Goal: Check status: Check status

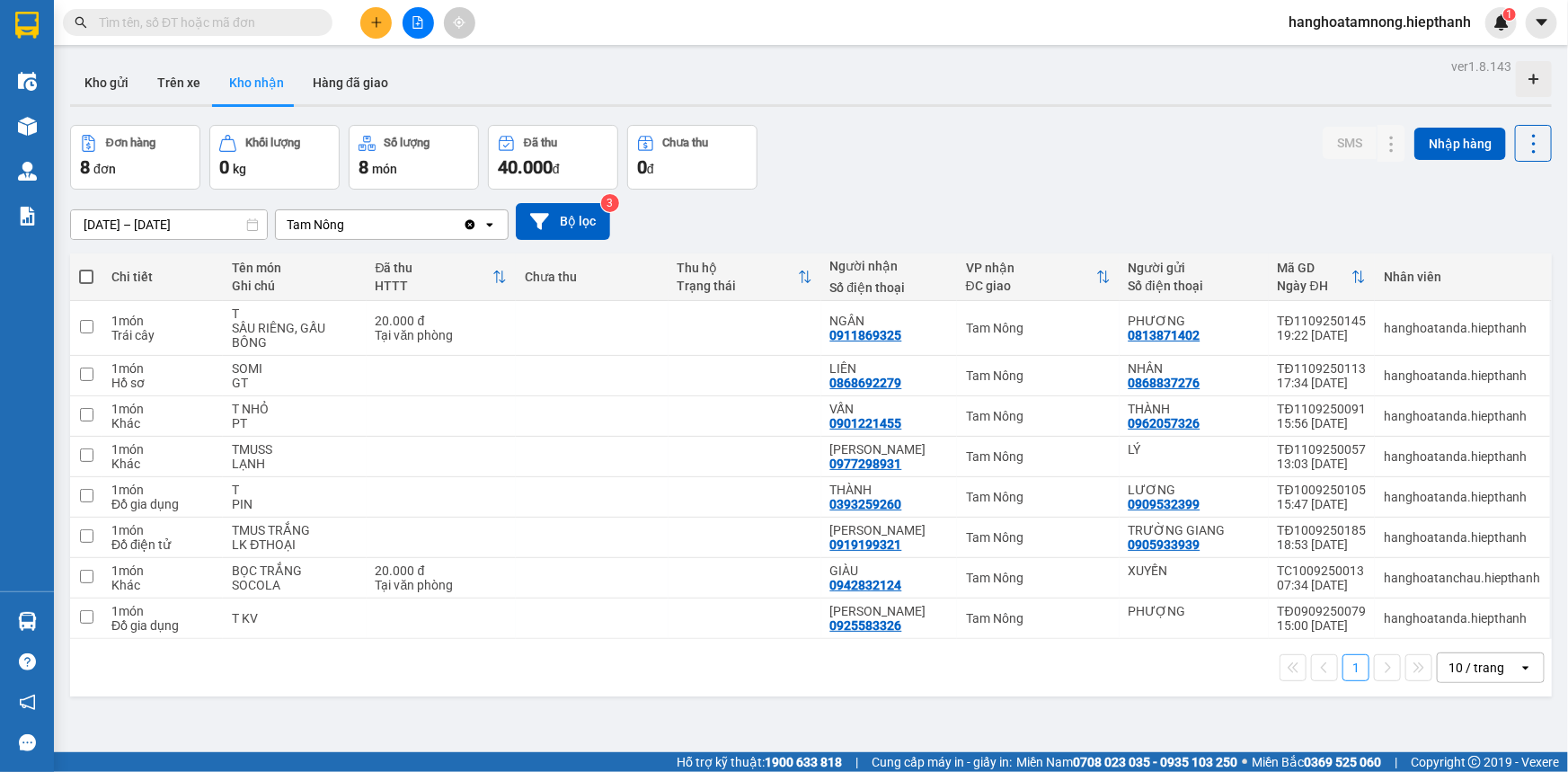
click at [371, 87] on button "Hàng đã giao" at bounding box center [351, 82] width 105 height 43
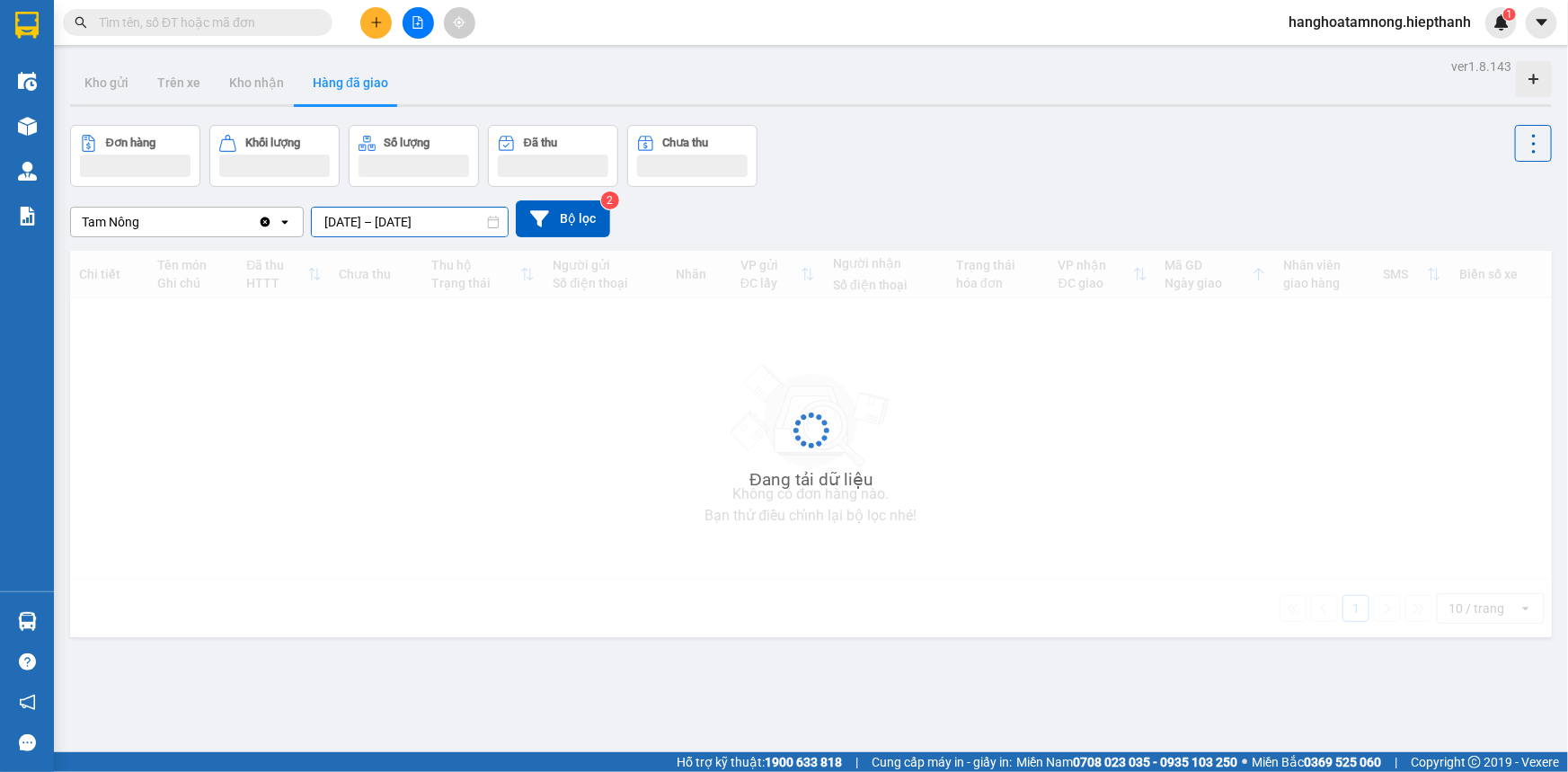
click at [407, 229] on div "ver 1.8.143 Kho gửi Trên xe Kho nhận Hàng đã giao Đơn hàng Khối lượng Số lượng …" at bounding box center [810, 440] width 1496 height 772
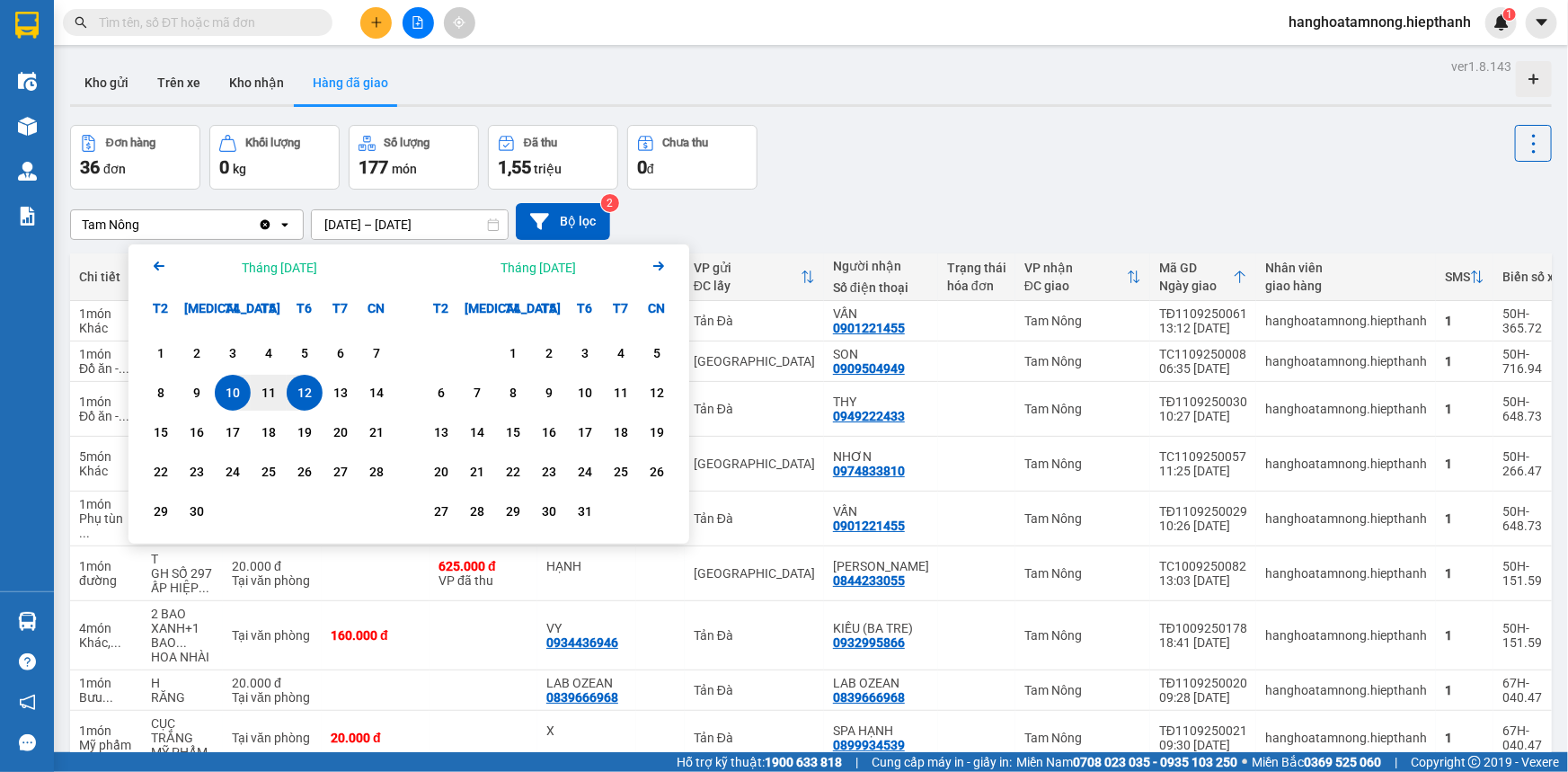
click at [306, 400] on div "12" at bounding box center [304, 392] width 25 height 21
click at [264, 400] on div "11" at bounding box center [268, 392] width 25 height 21
type input "[DATE] – [DATE]"
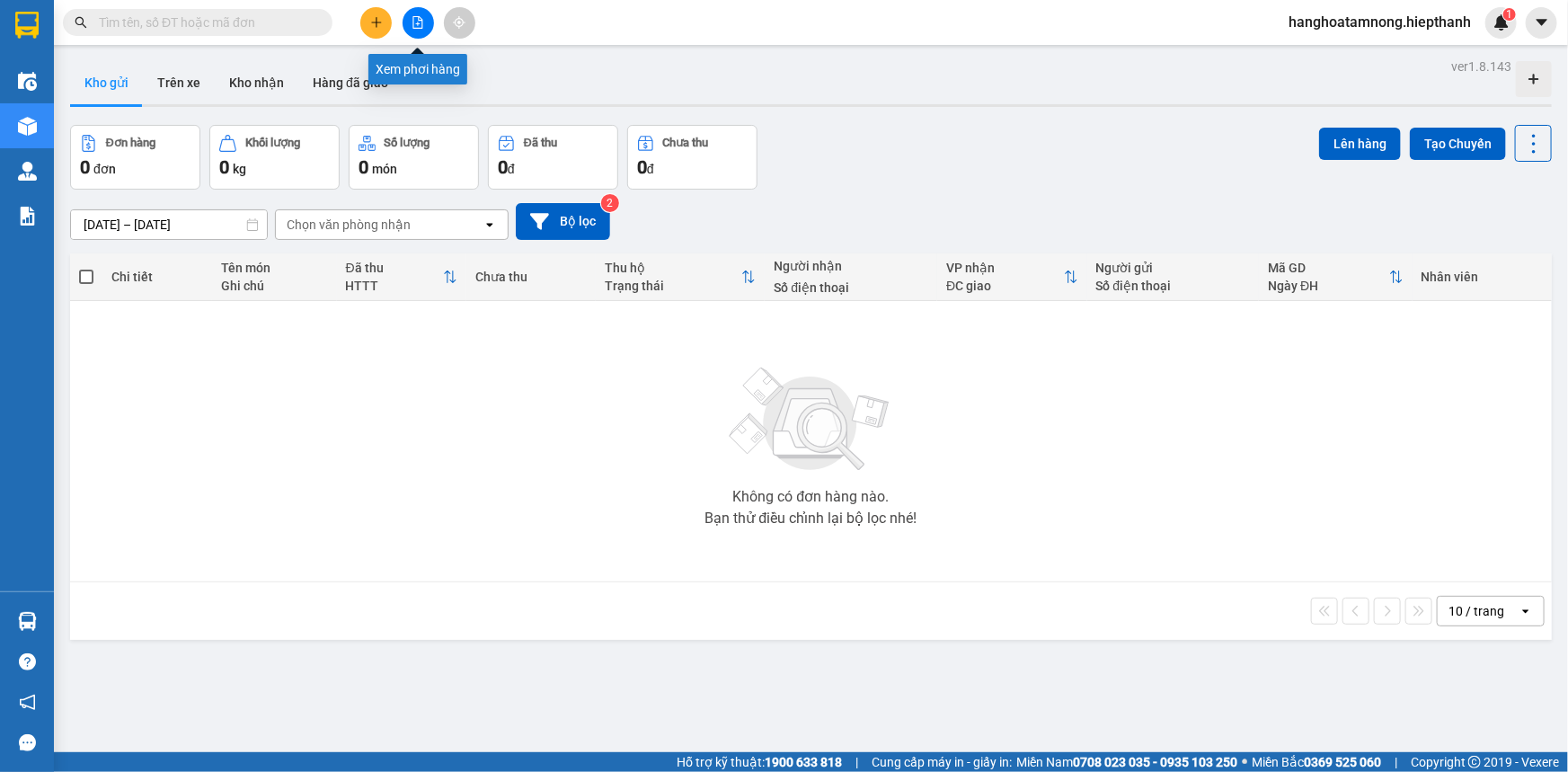
click at [412, 26] on icon "file-add" at bounding box center [417, 21] width 12 height 12
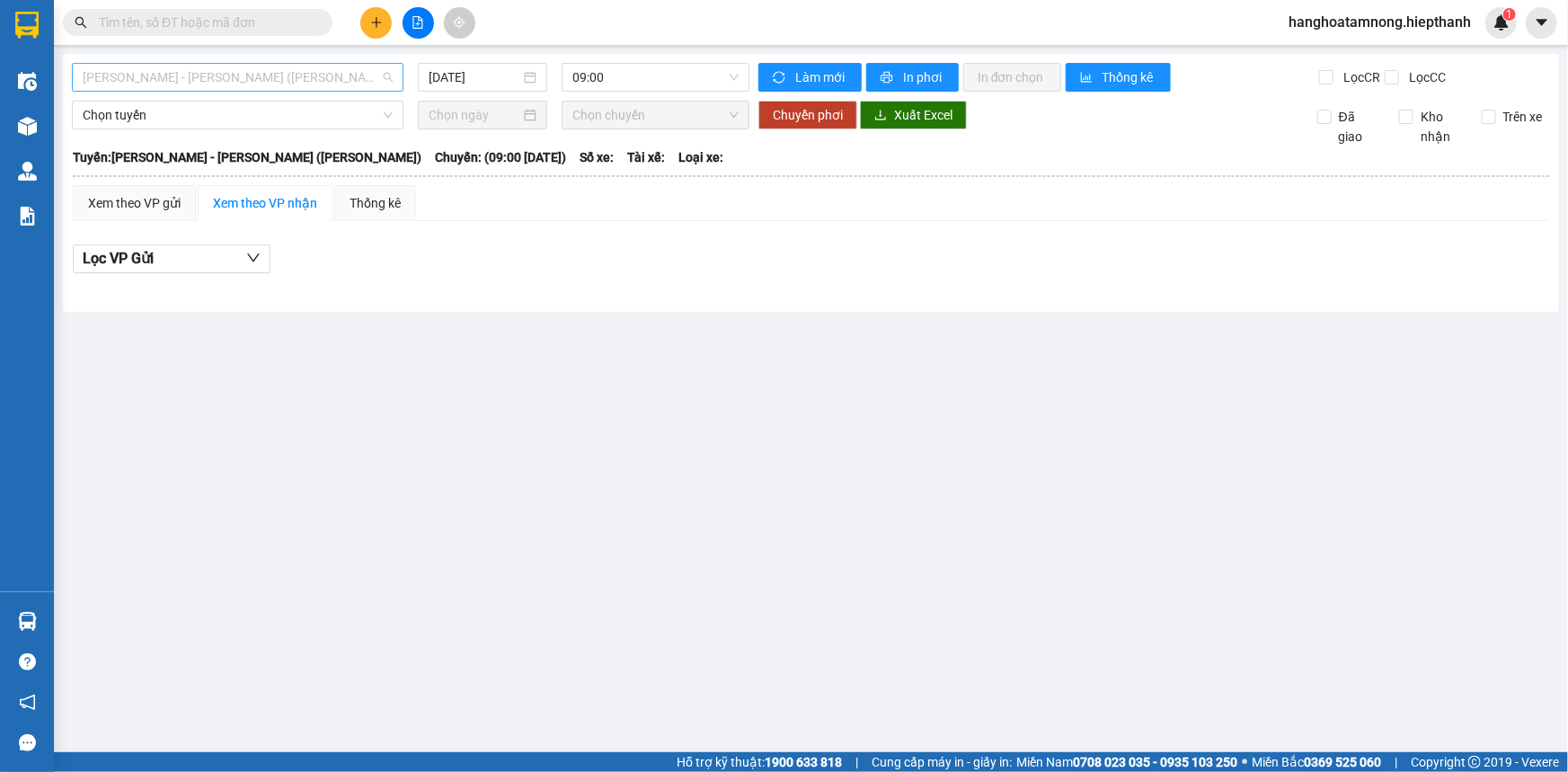
click at [204, 71] on span "Hồ Chí Minh - Tân Châu (TIỀN)" at bounding box center [238, 77] width 310 height 27
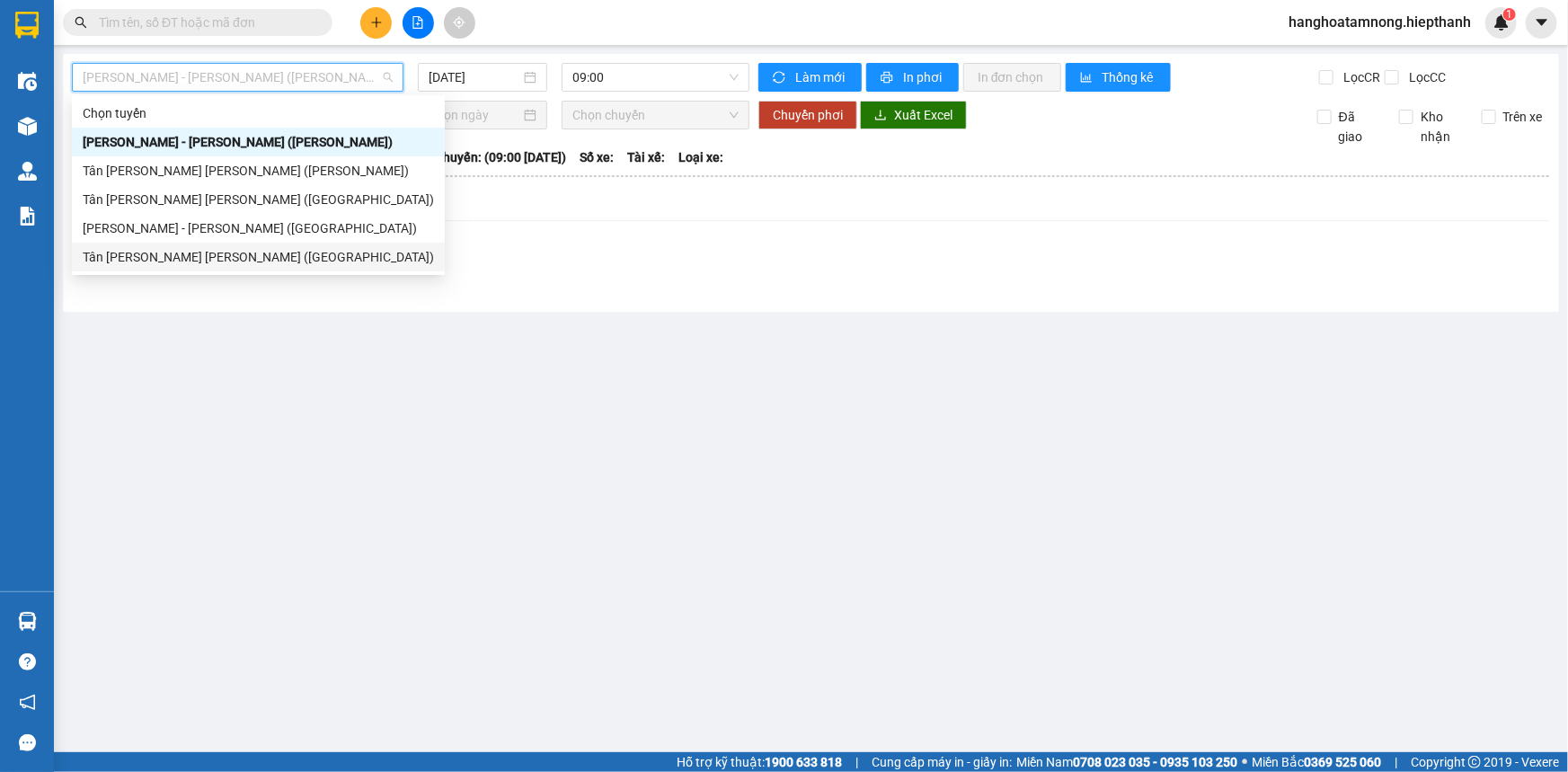
click at [122, 255] on div "Tân Châu - Hồ Chí Minh (Giường)" at bounding box center [259, 257] width 351 height 20
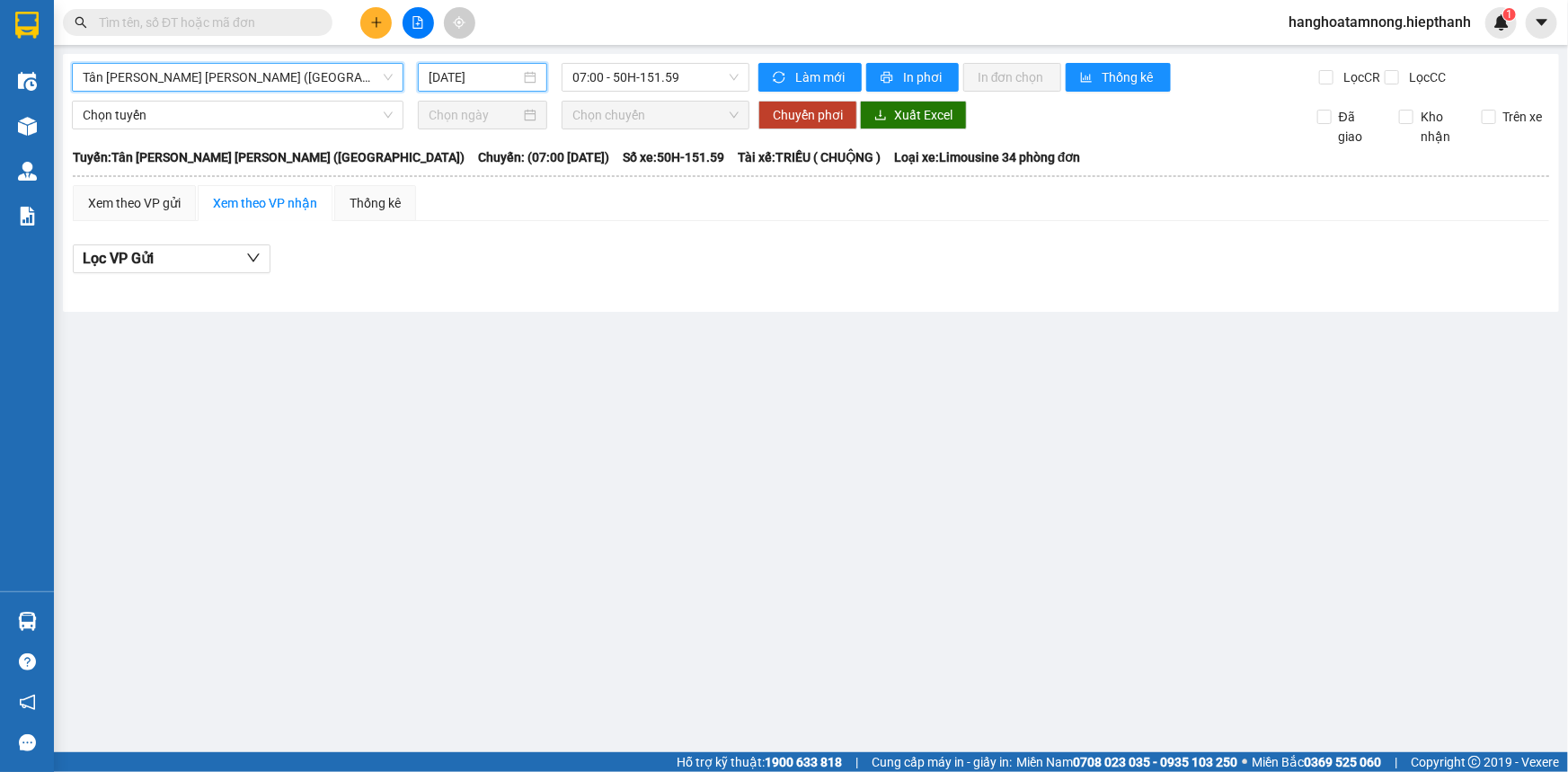
click at [470, 79] on input "12/09/2025" at bounding box center [474, 77] width 91 height 20
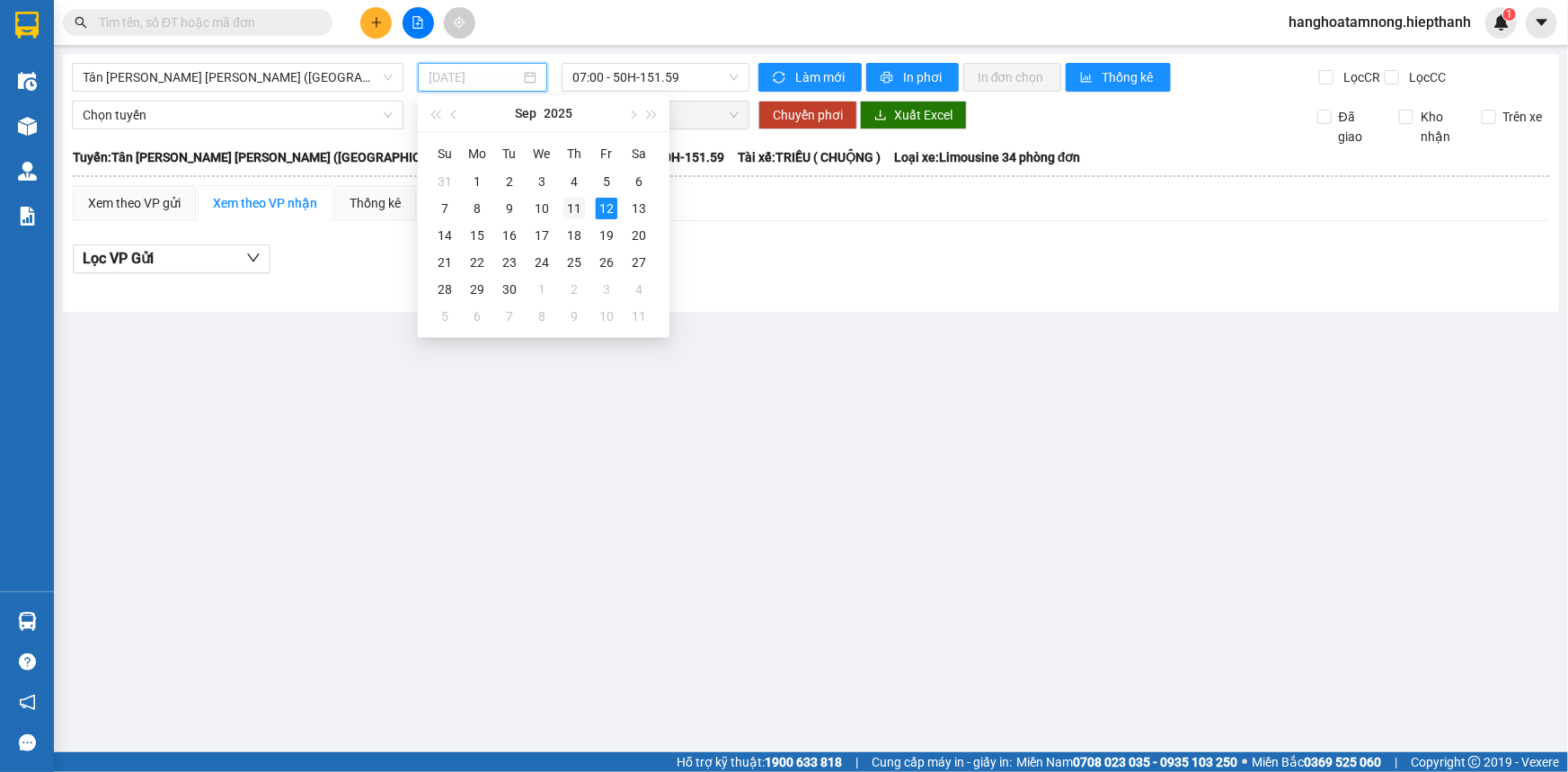
click at [570, 212] on div "11" at bounding box center [574, 208] width 21 height 21
type input "11/09/2025"
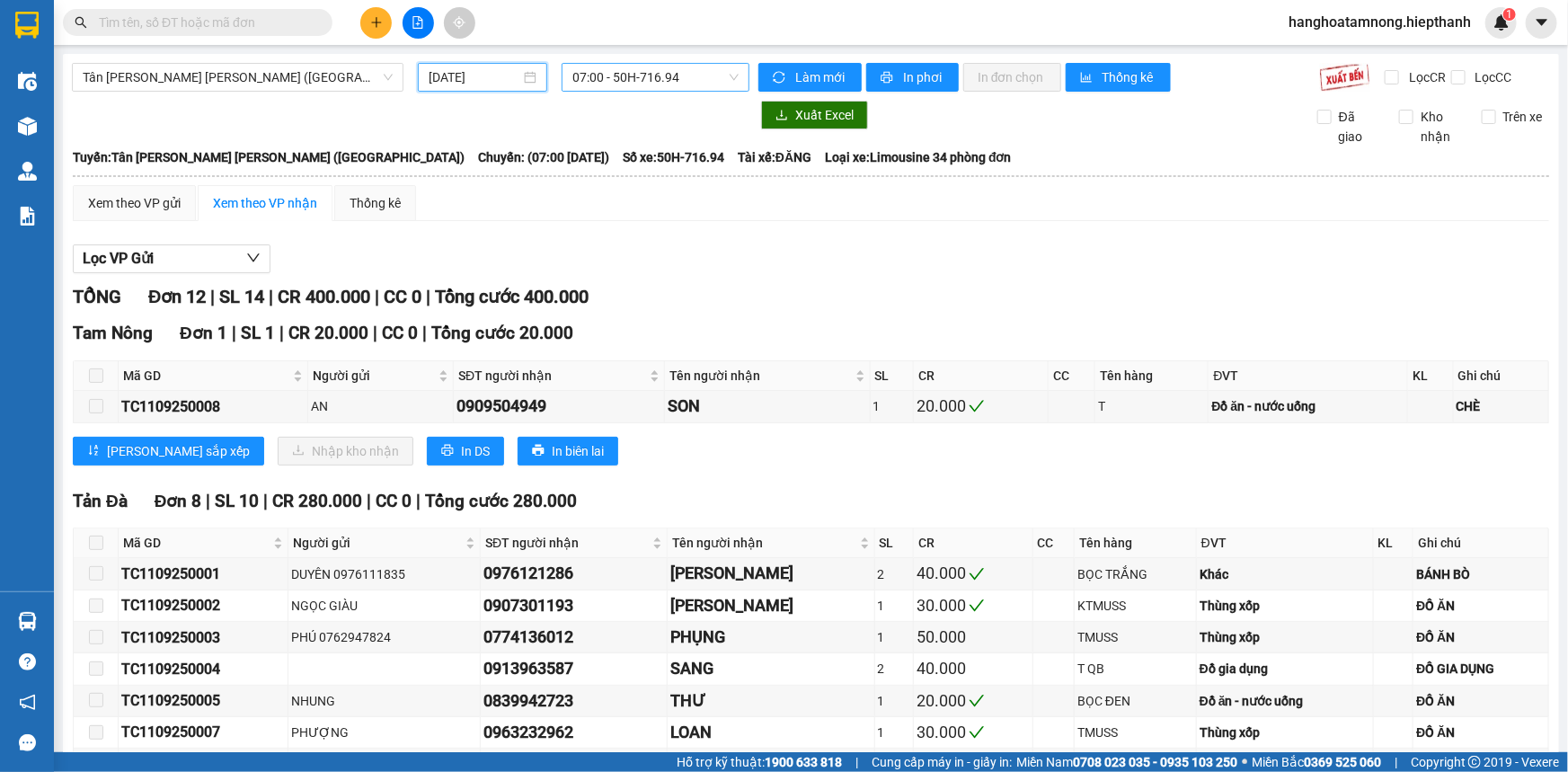
click at [611, 81] on span "07:00 - 50H-716.94" at bounding box center [655, 77] width 166 height 27
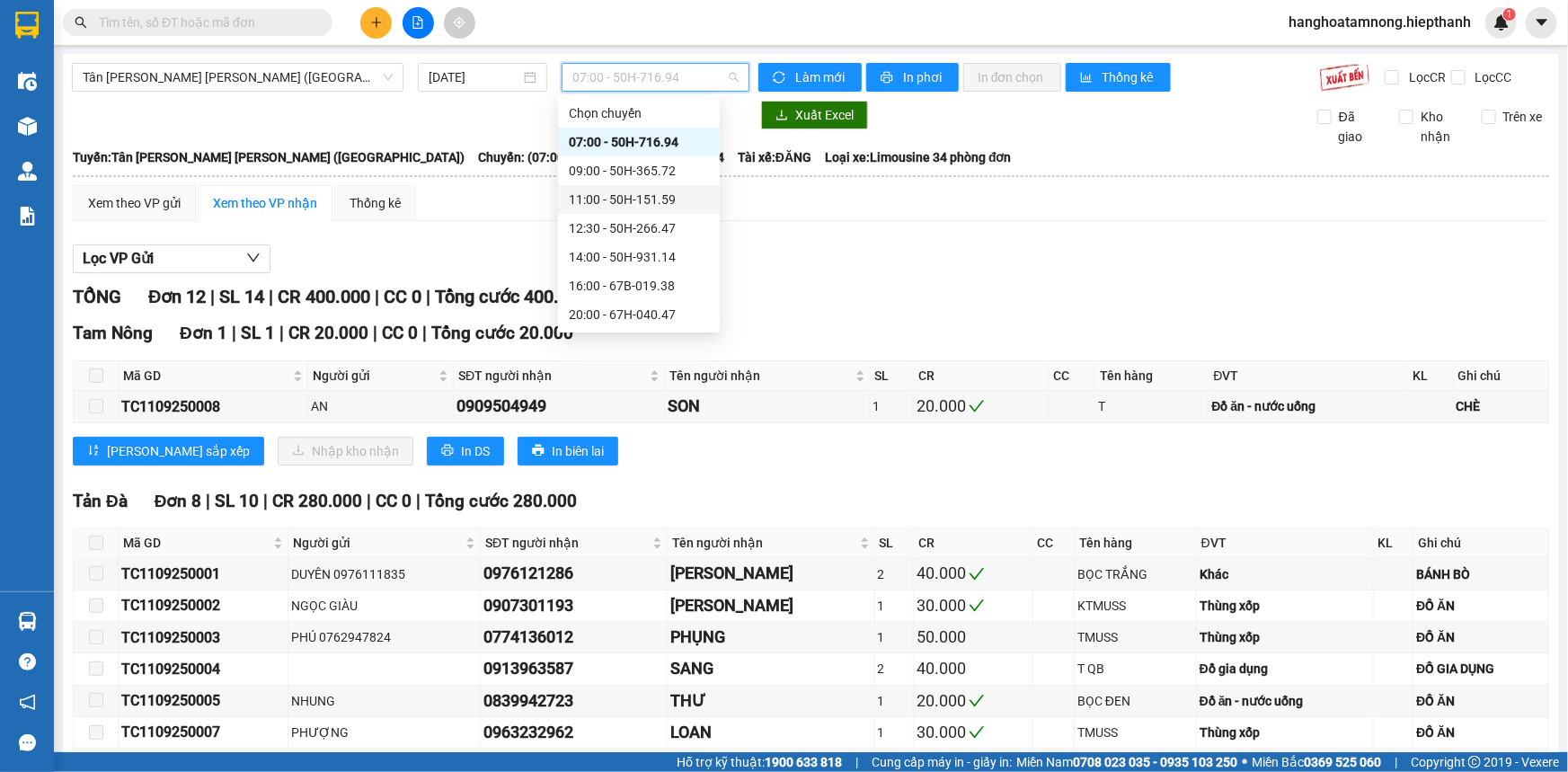
scroll to position [144, 0]
click at [584, 174] on div "20:00 - 67H-040.47" at bounding box center [638, 170] width 140 height 20
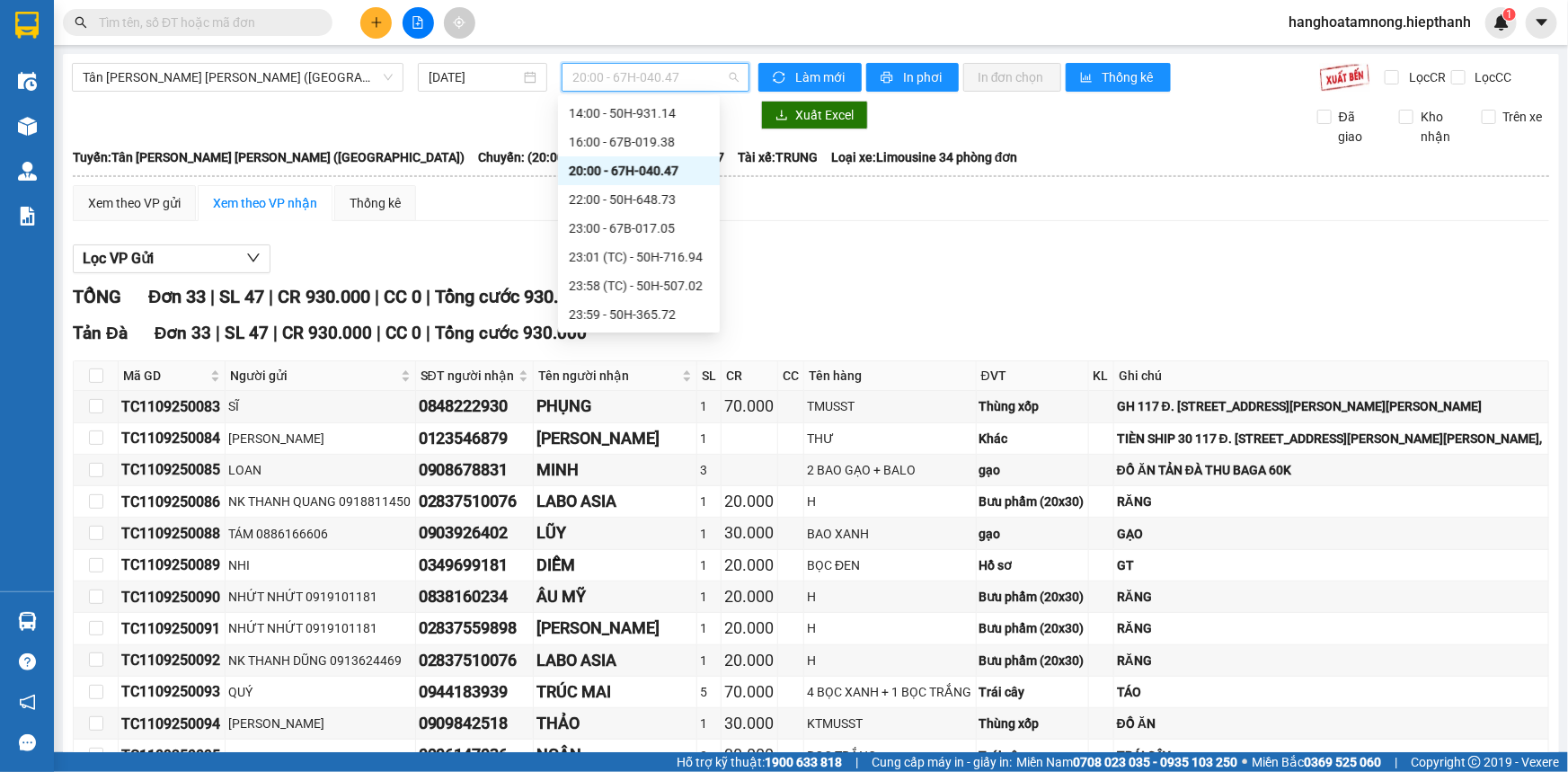
click at [658, 74] on span "20:00 - 67H-040.47" at bounding box center [655, 77] width 166 height 27
click at [618, 304] on div "23:59 - 50H-365.72" at bounding box center [638, 314] width 140 height 20
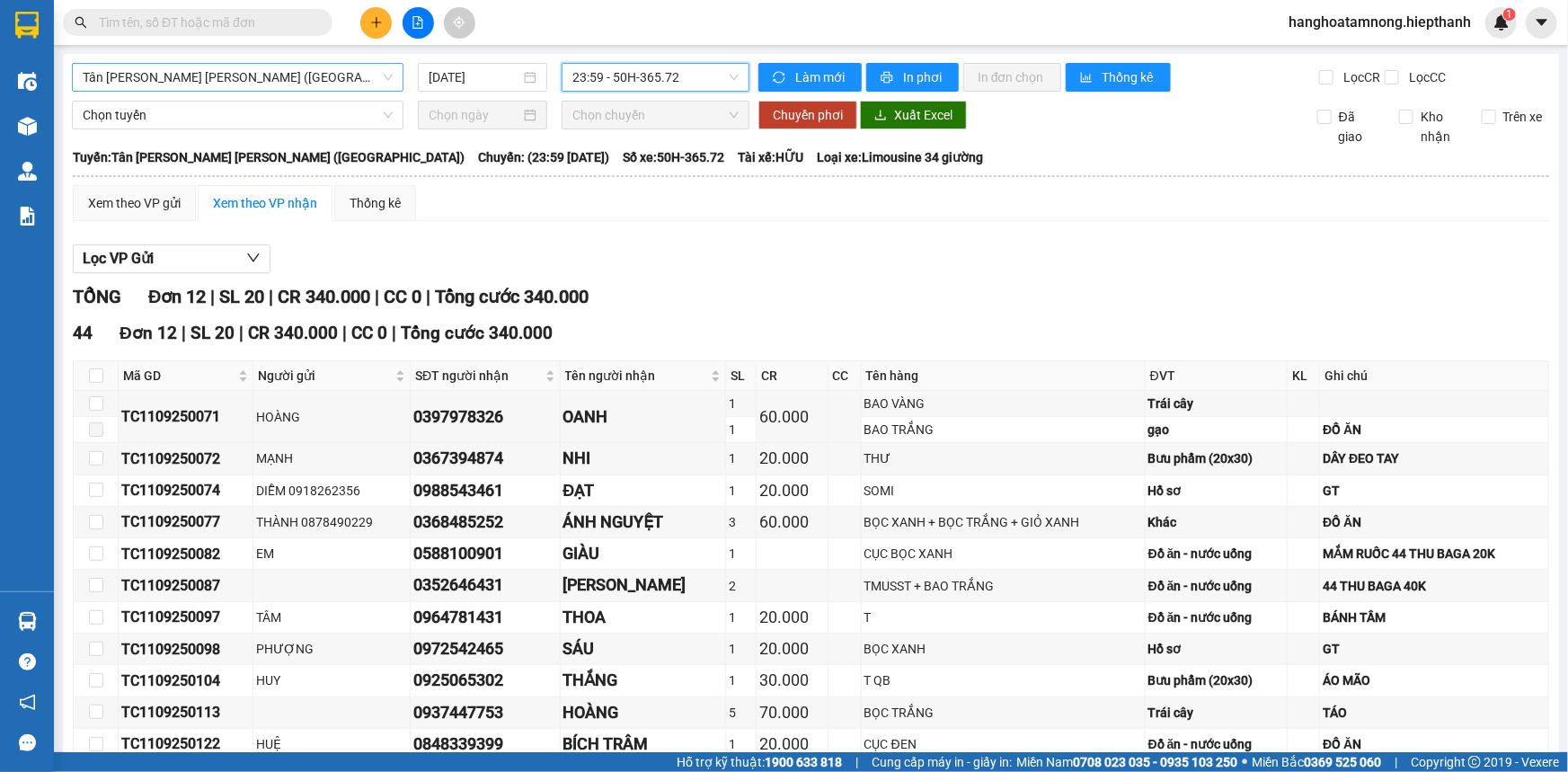
click at [254, 81] on span "Tân Châu - Hồ Chí Minh (Giường)" at bounding box center [238, 77] width 310 height 27
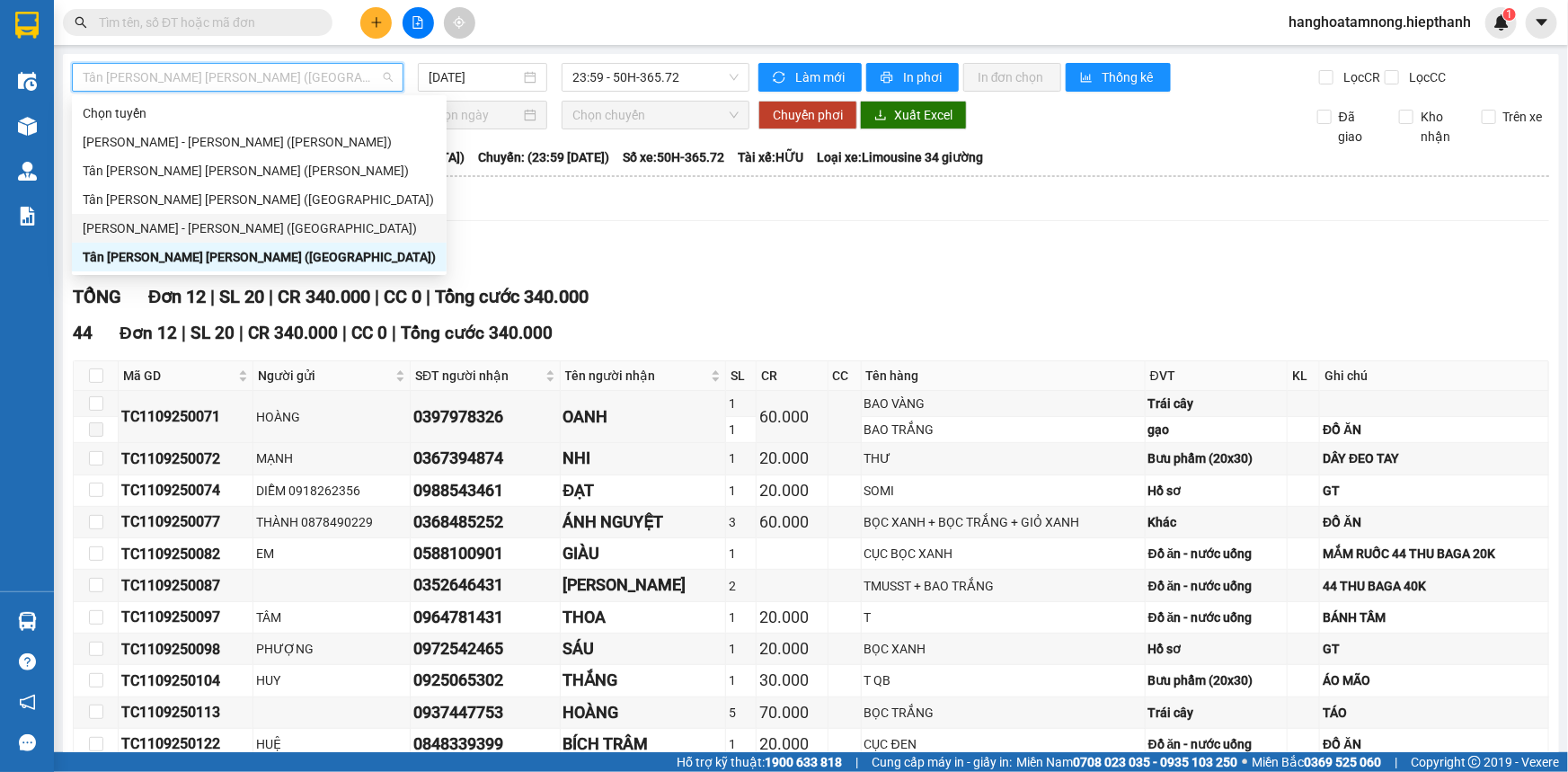
click at [147, 229] on div "Hồ Chí Minh - Tân Châu (Giường)" at bounding box center [259, 228] width 353 height 20
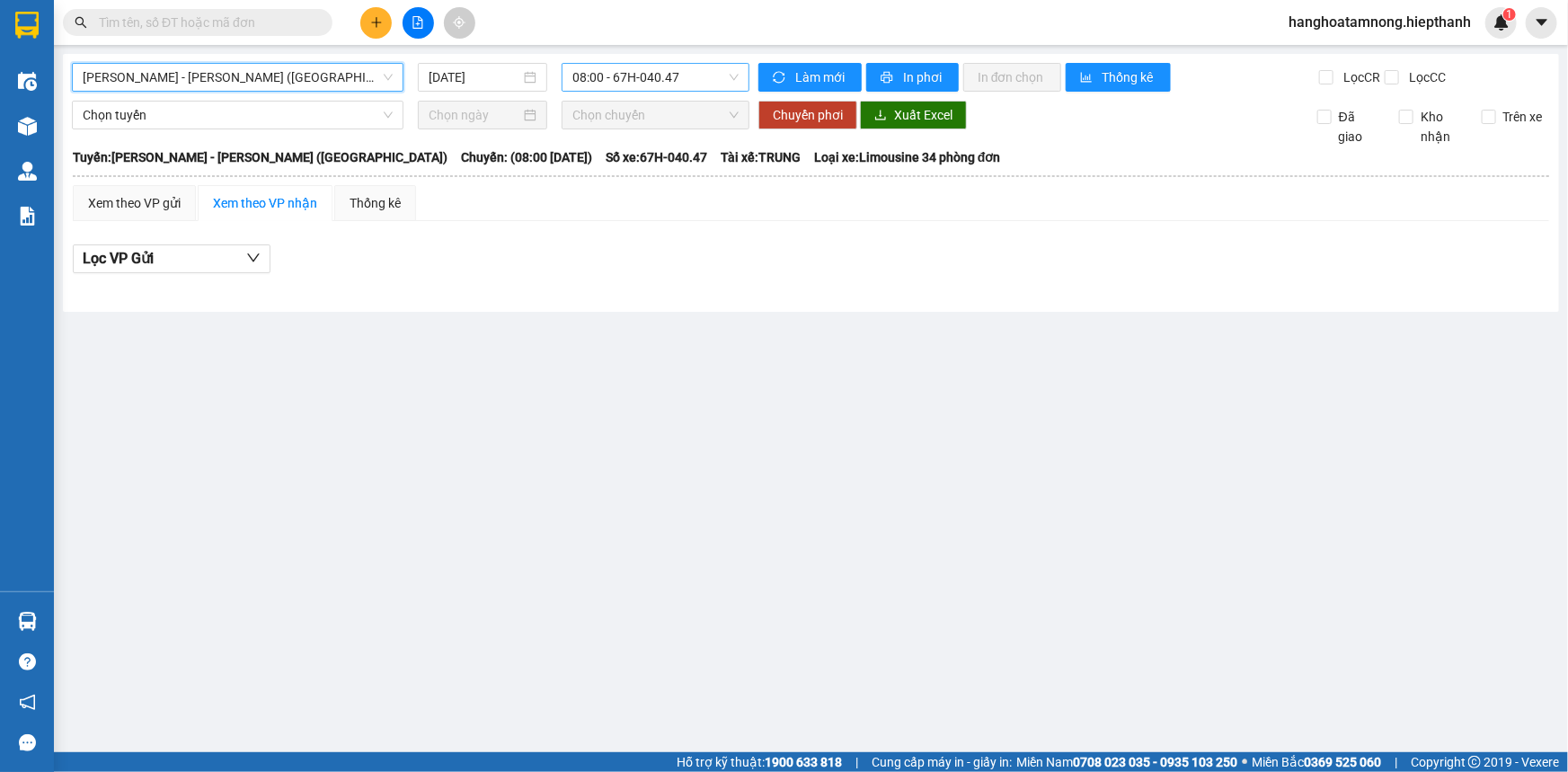
click at [604, 81] on span "08:00 - 67H-040.47" at bounding box center [655, 77] width 166 height 27
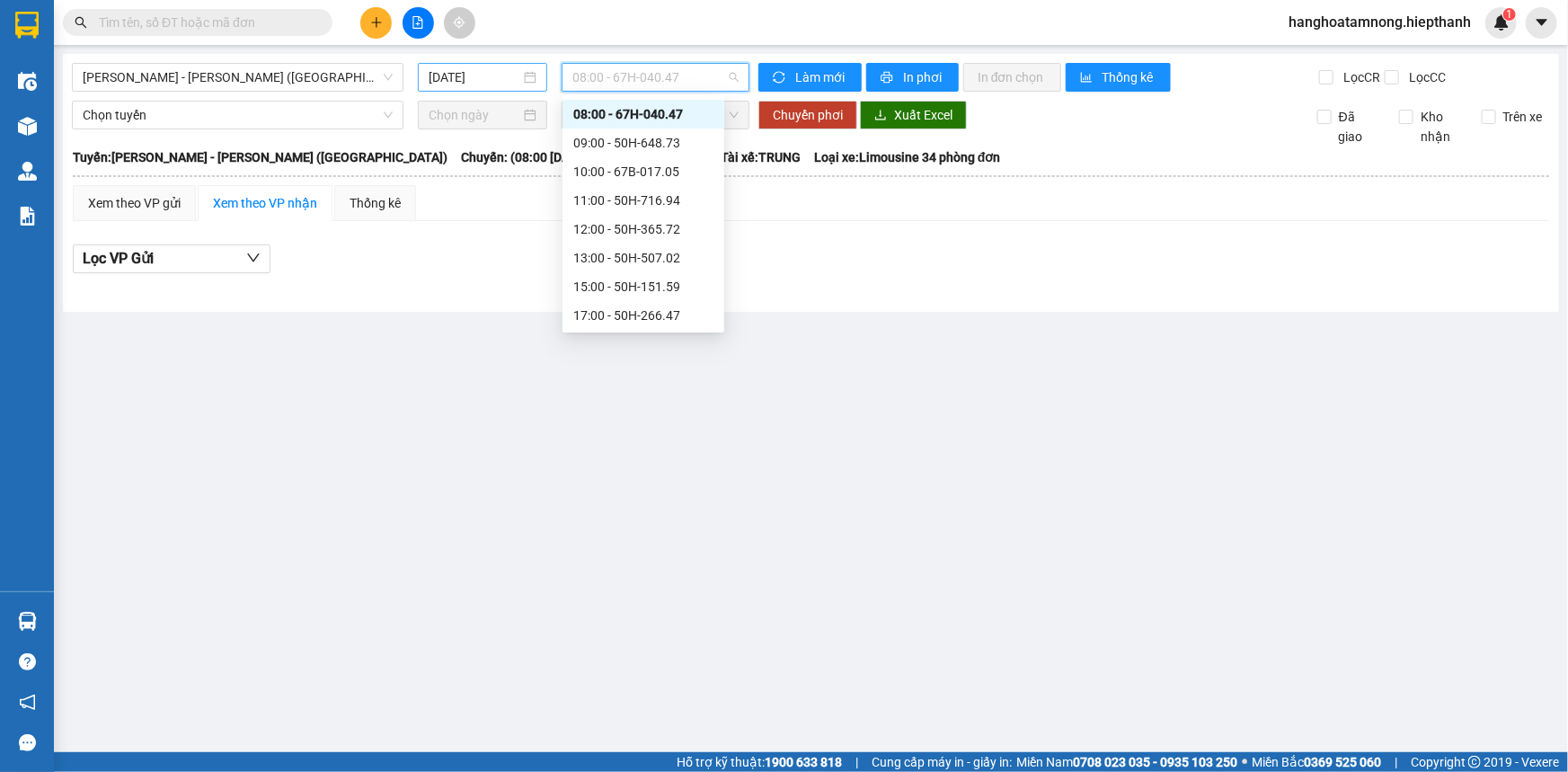
click at [517, 76] on input "12/09/2025" at bounding box center [474, 77] width 91 height 20
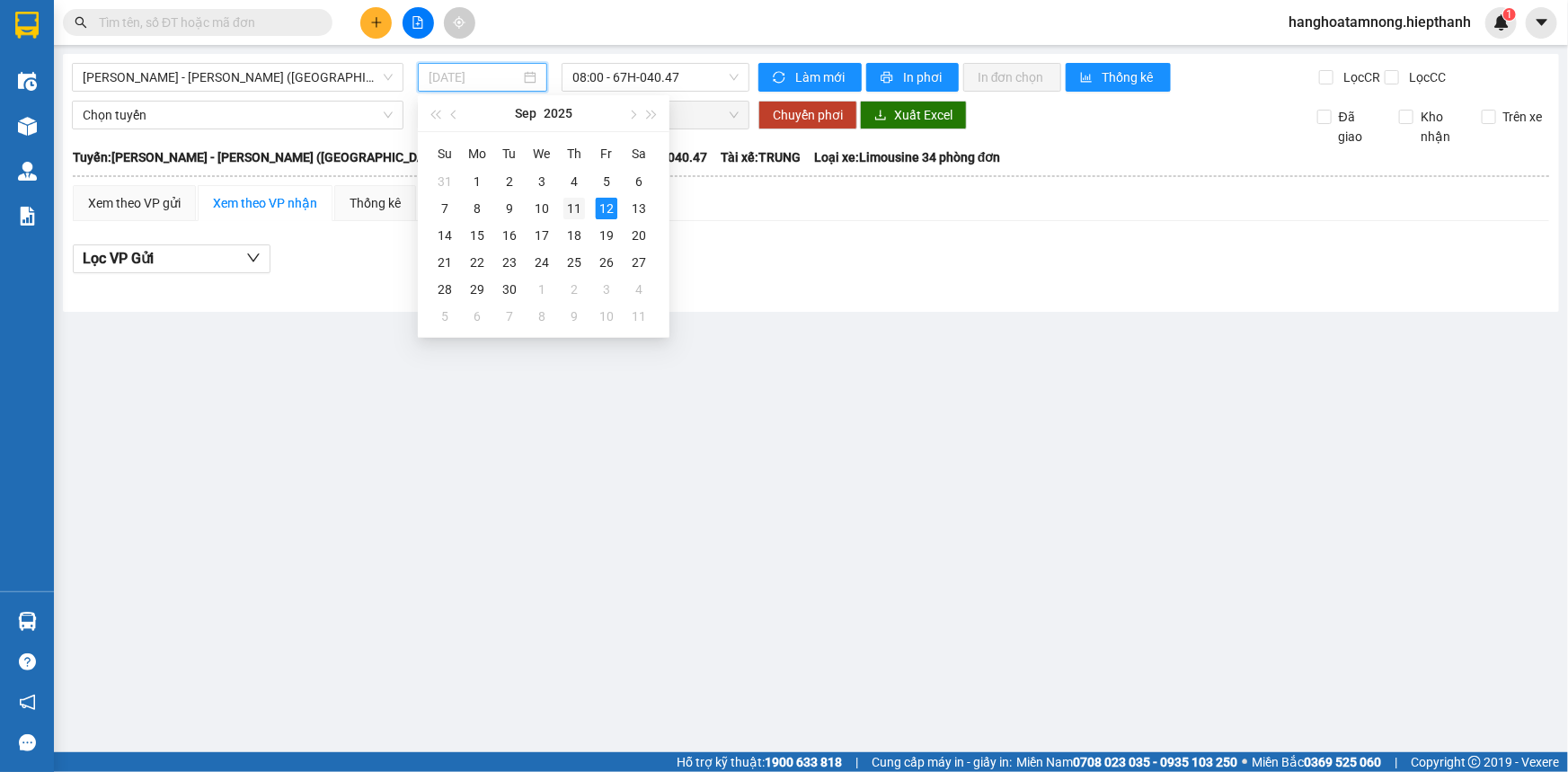
click at [583, 209] on div "11" at bounding box center [574, 208] width 21 height 21
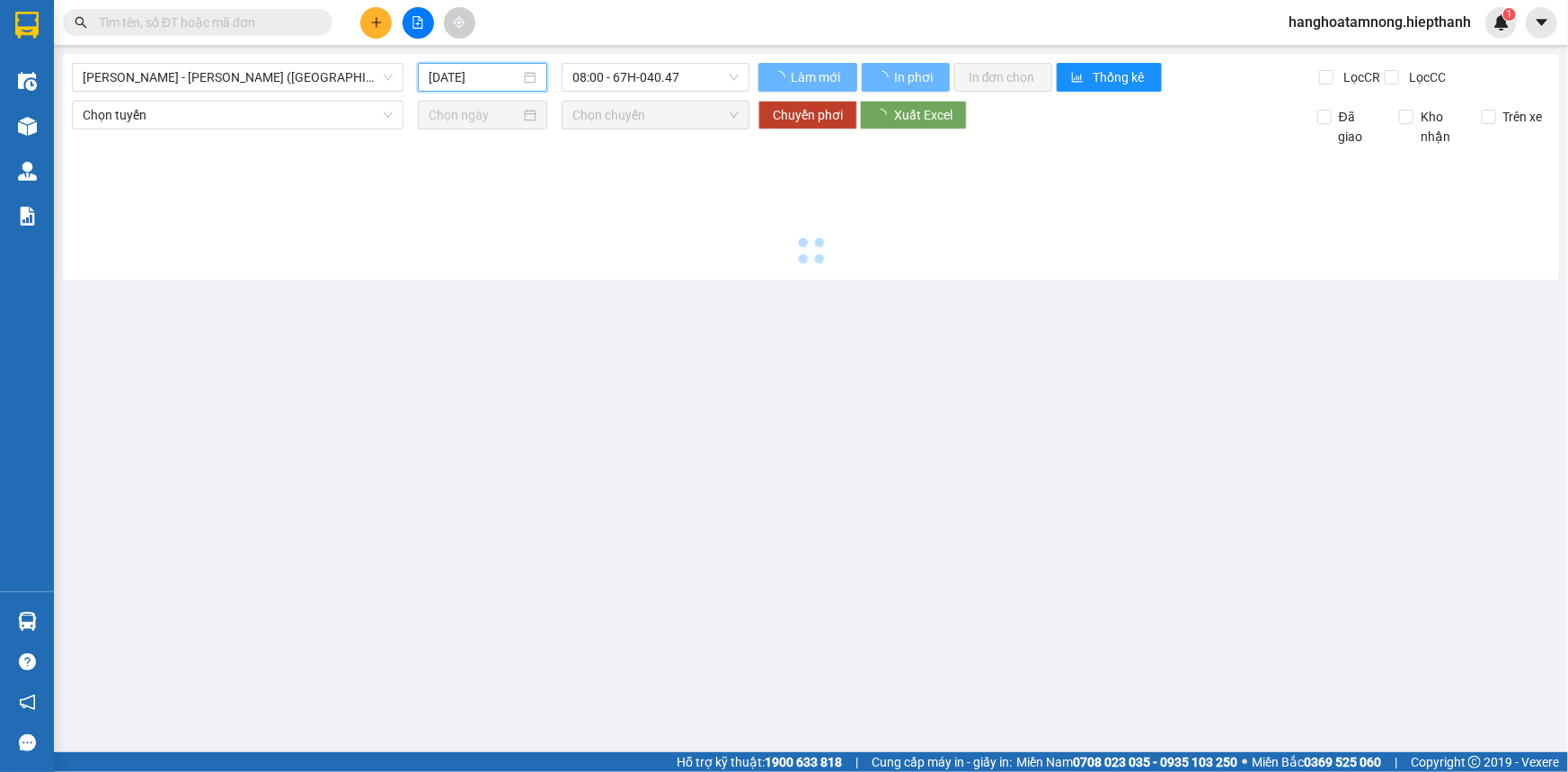
type input "11/09/2025"
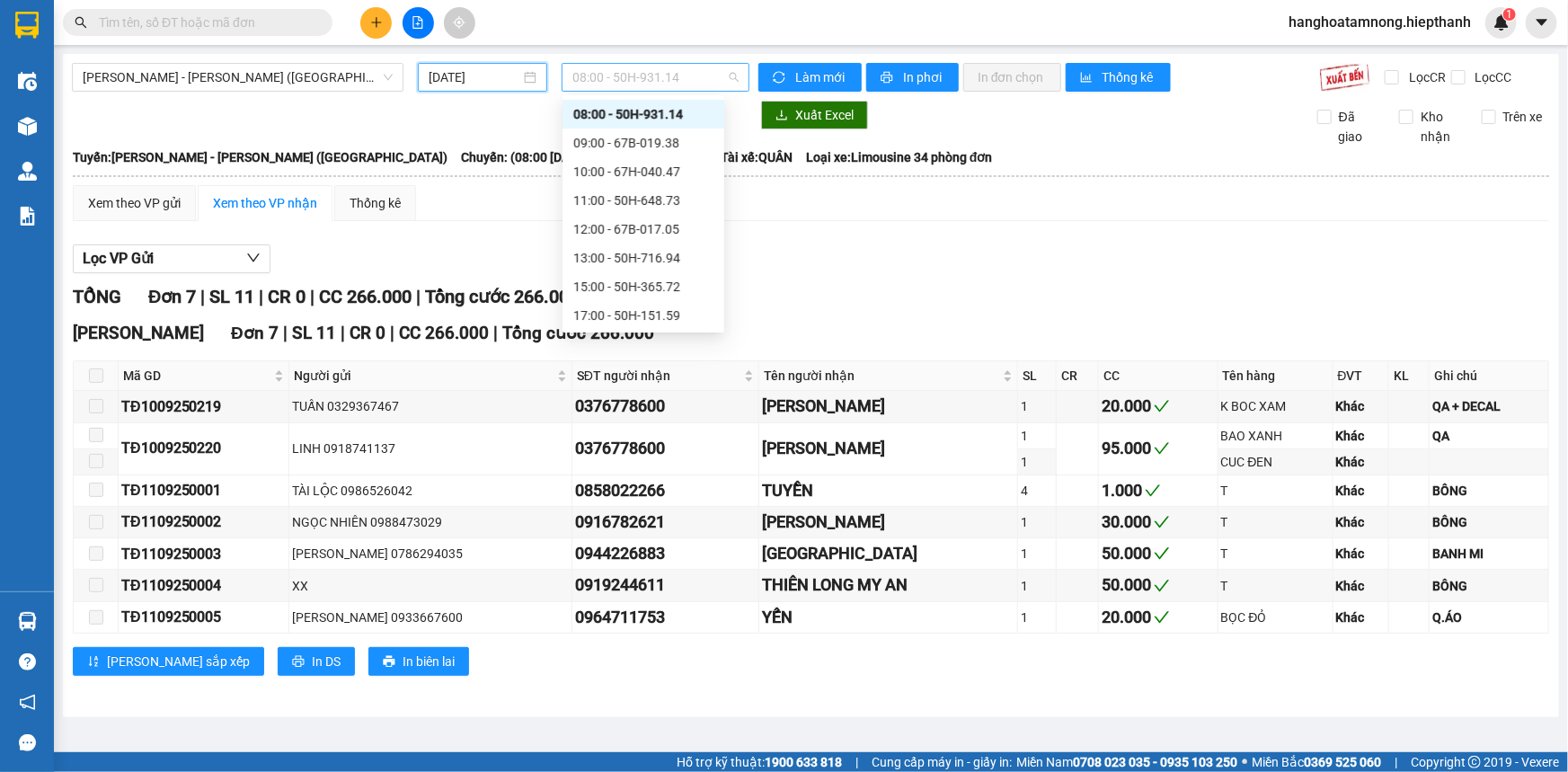
click at [599, 70] on span "08:00 - 50H-931.14" at bounding box center [655, 77] width 166 height 27
click at [591, 228] on div "17:00 - 50H-151.59" at bounding box center [643, 229] width 140 height 20
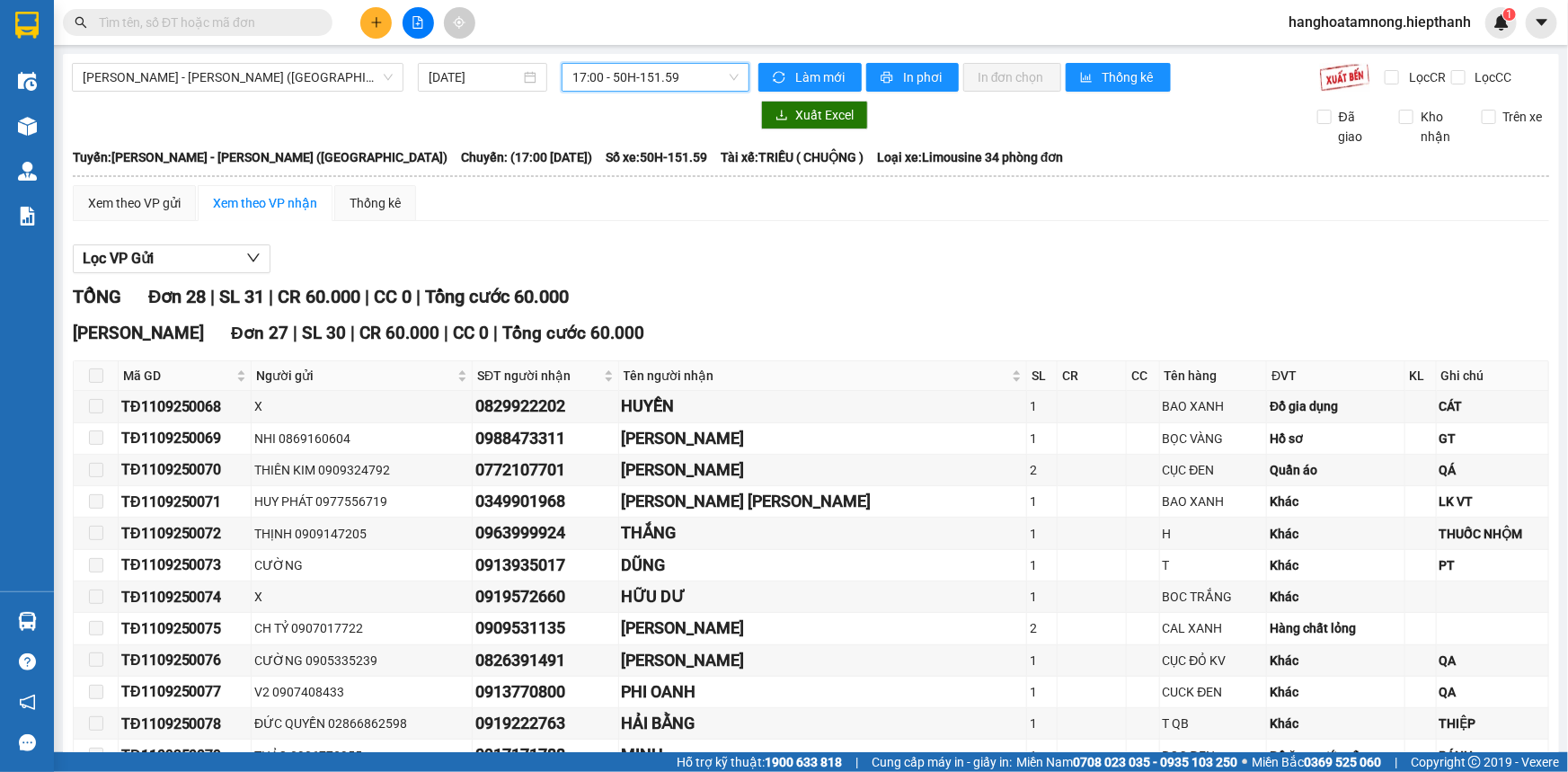
click at [581, 82] on span "17:00 - 50H-151.59" at bounding box center [655, 77] width 166 height 27
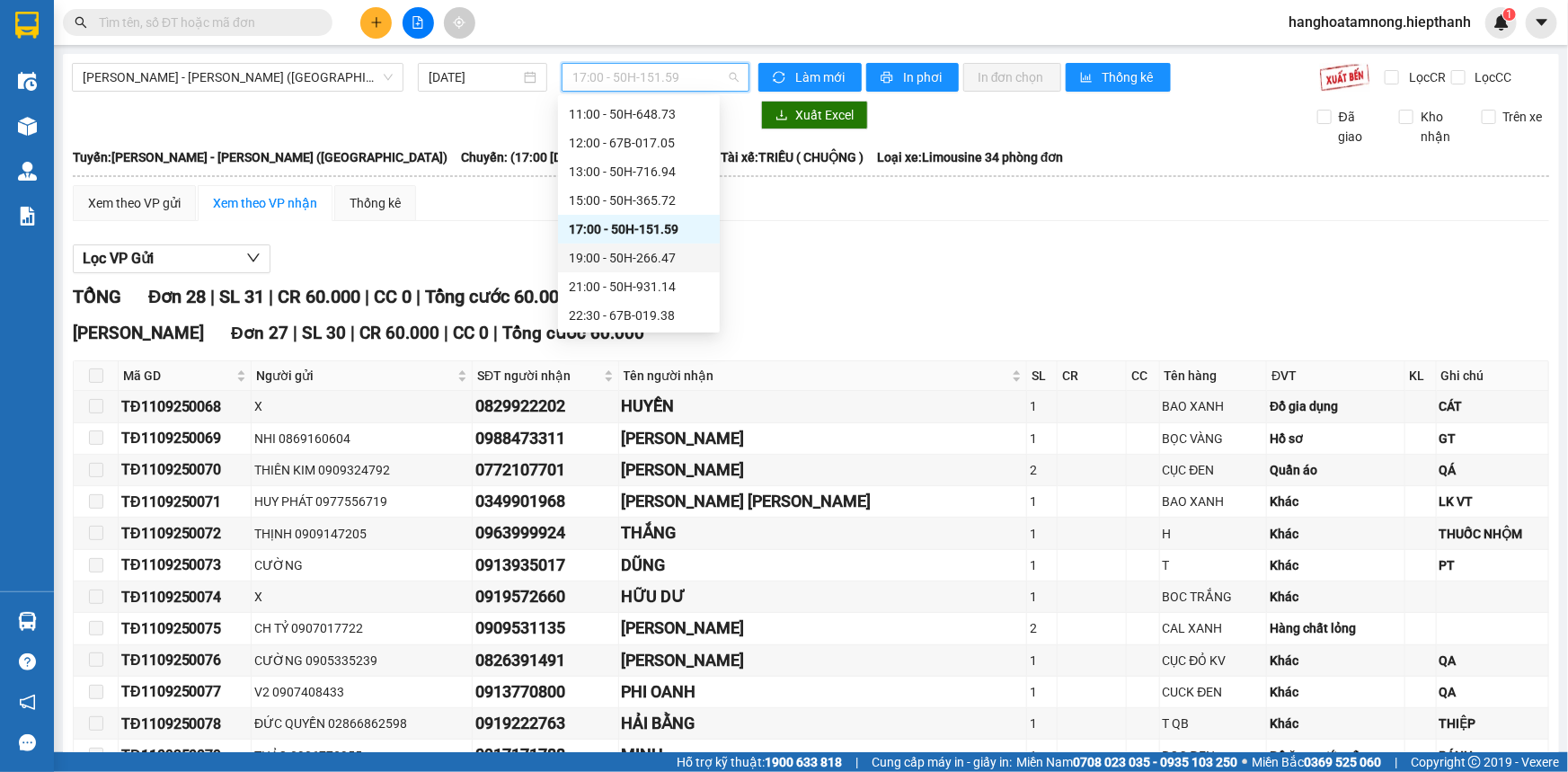
click at [582, 252] on div "19:00 - 50H-266.47" at bounding box center [638, 258] width 140 height 20
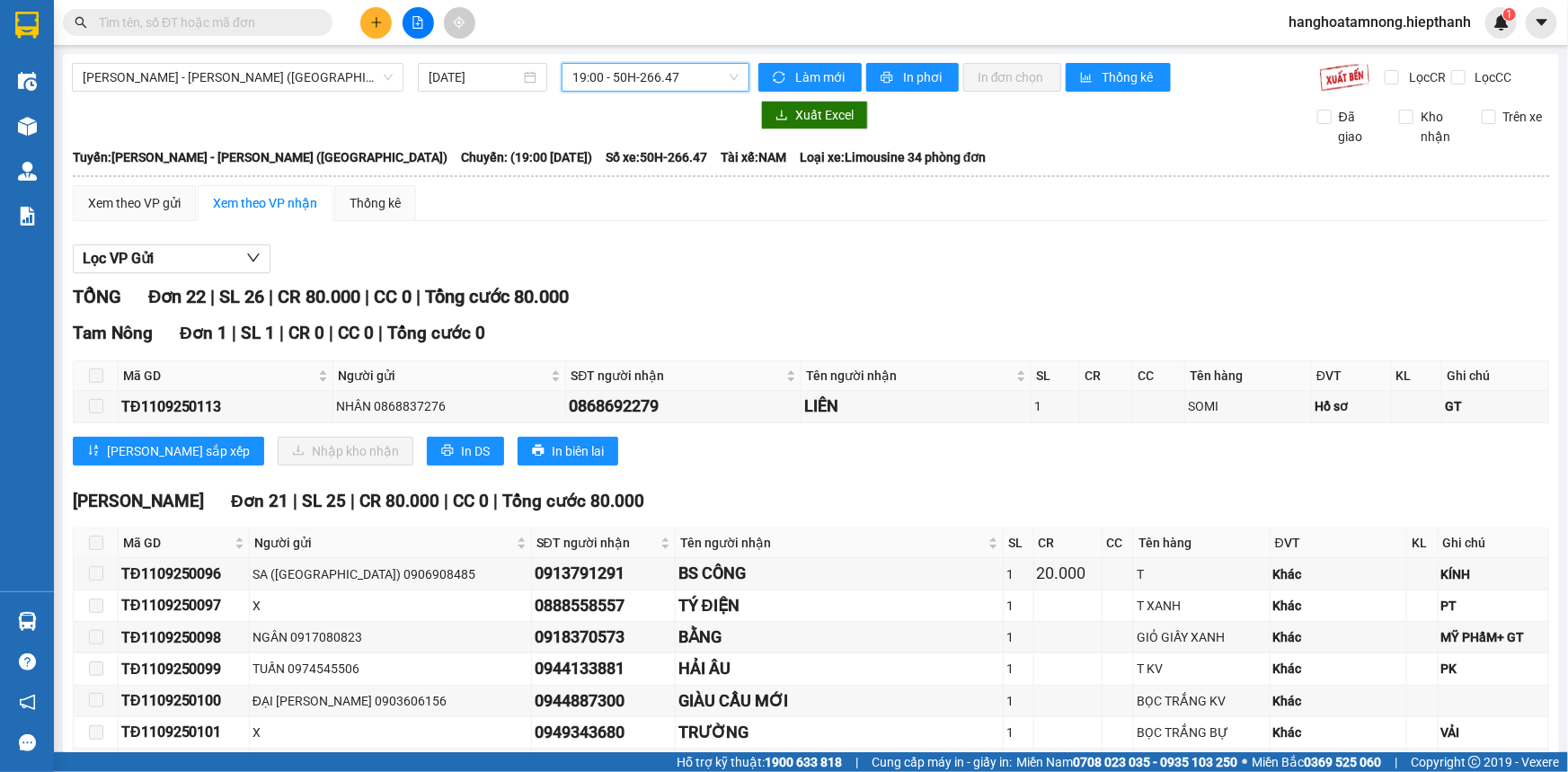
click at [701, 65] on span "19:00 - 50H-266.47" at bounding box center [655, 77] width 166 height 27
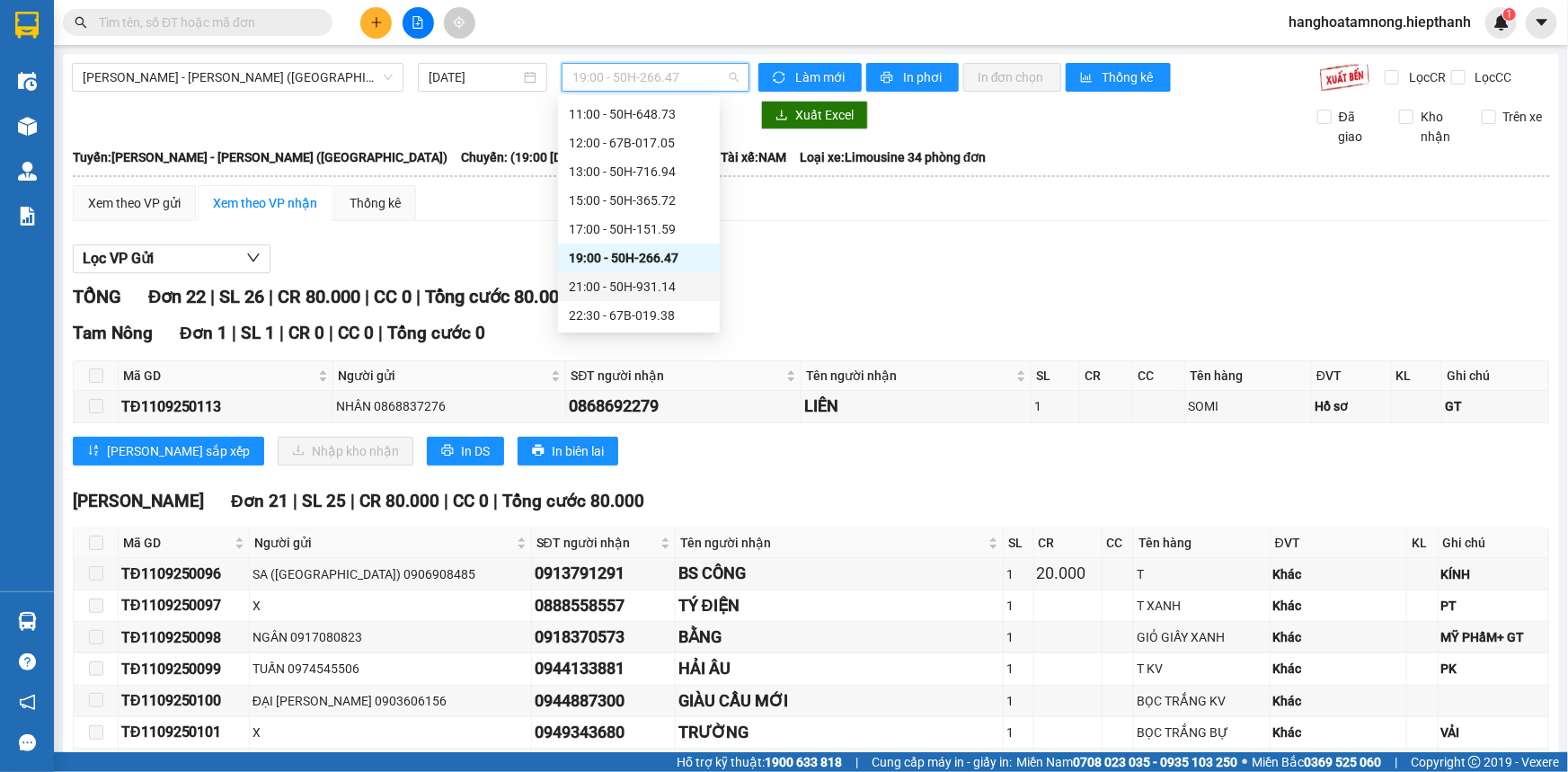
click at [616, 283] on div "21:00 - 50H-931.14" at bounding box center [638, 286] width 140 height 20
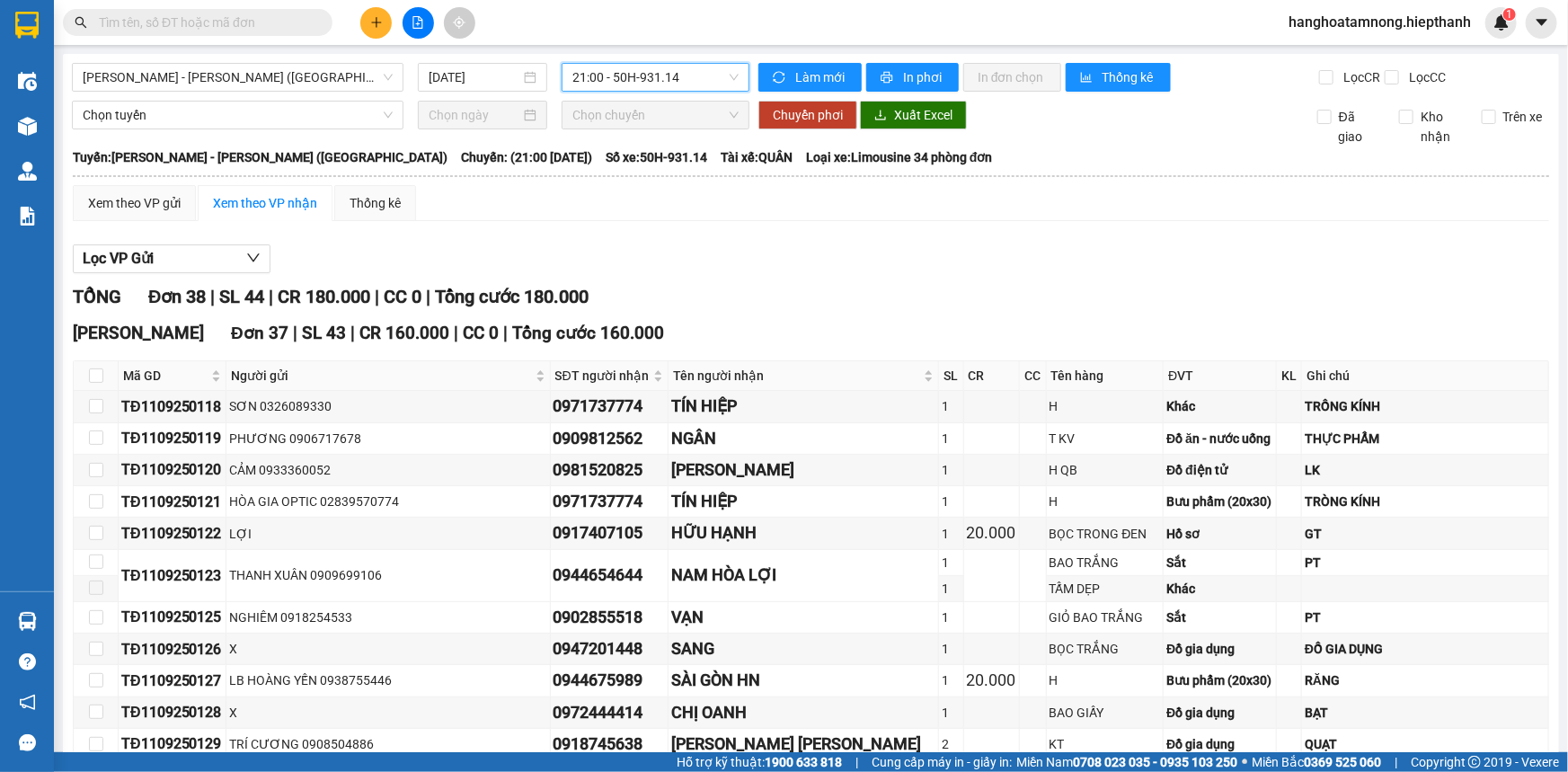
click at [620, 85] on span "21:00 - 50H-931.14" at bounding box center [655, 77] width 166 height 27
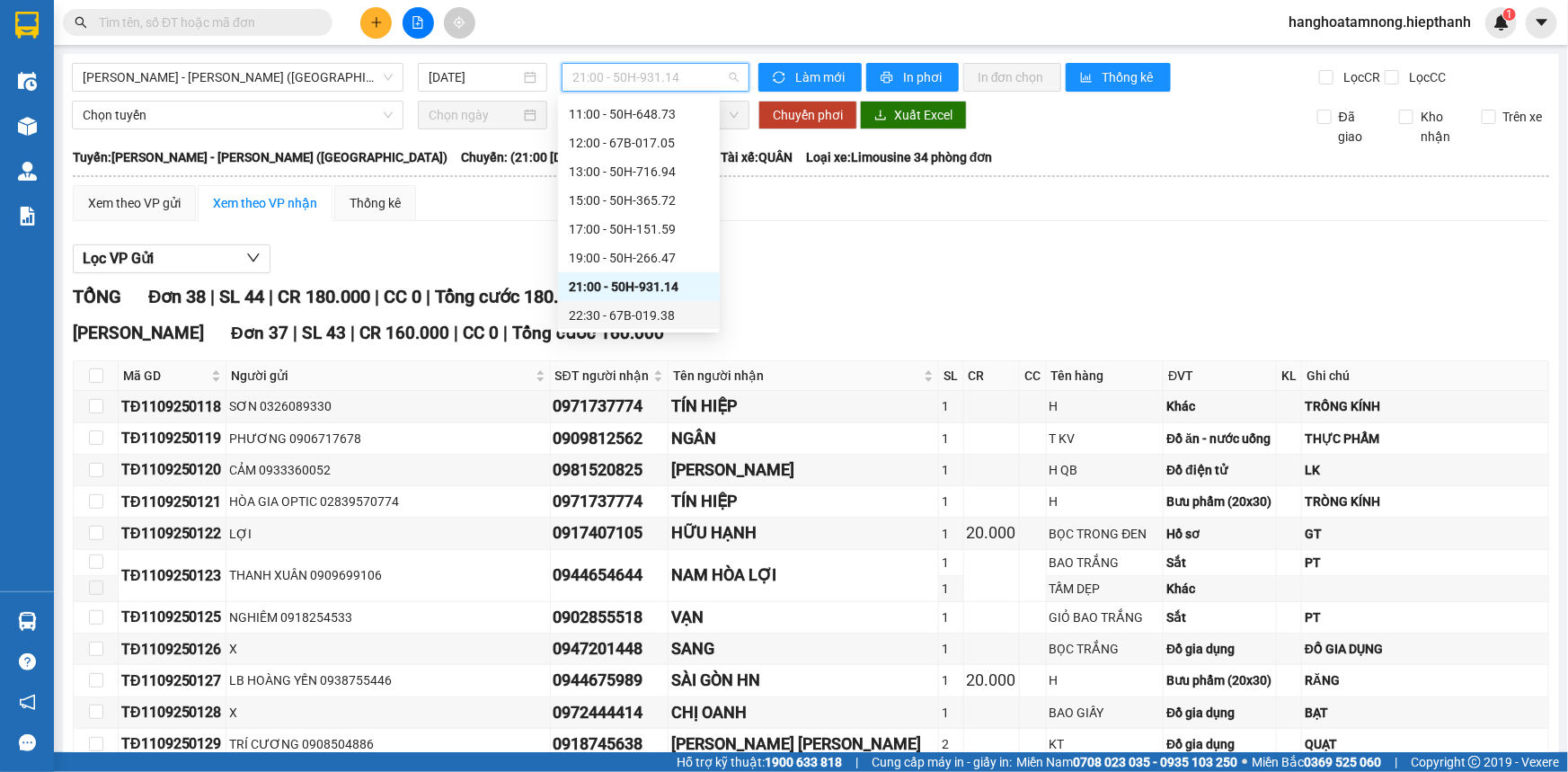
click at [614, 325] on div "22:30 - 67B-019.38" at bounding box center [638, 315] width 161 height 29
